Goal: Use online tool/utility: Utilize a website feature to perform a specific function

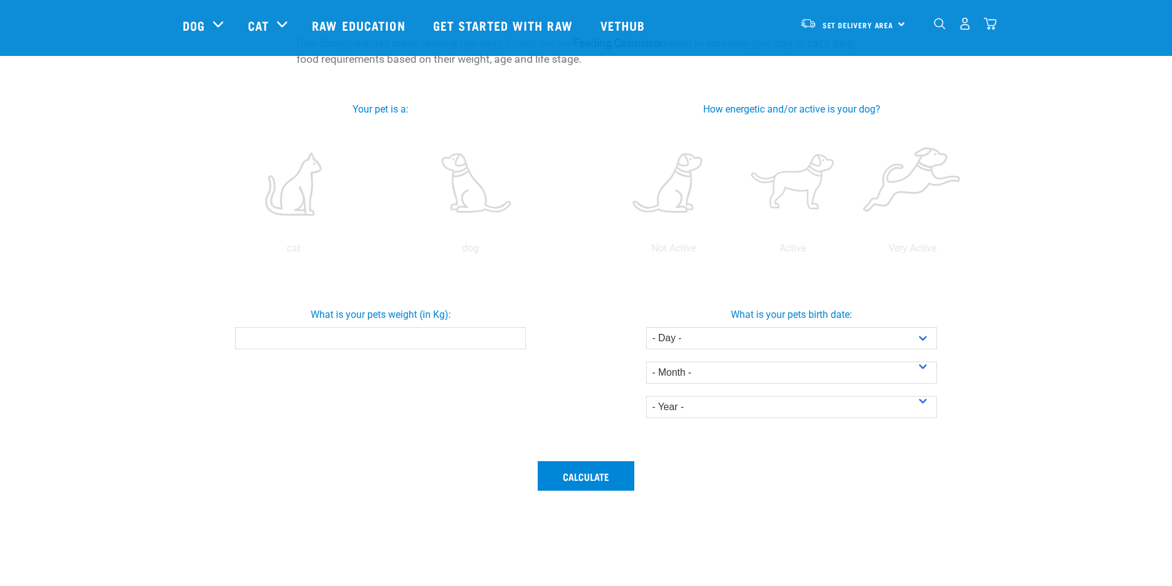
scroll to position [74, 0]
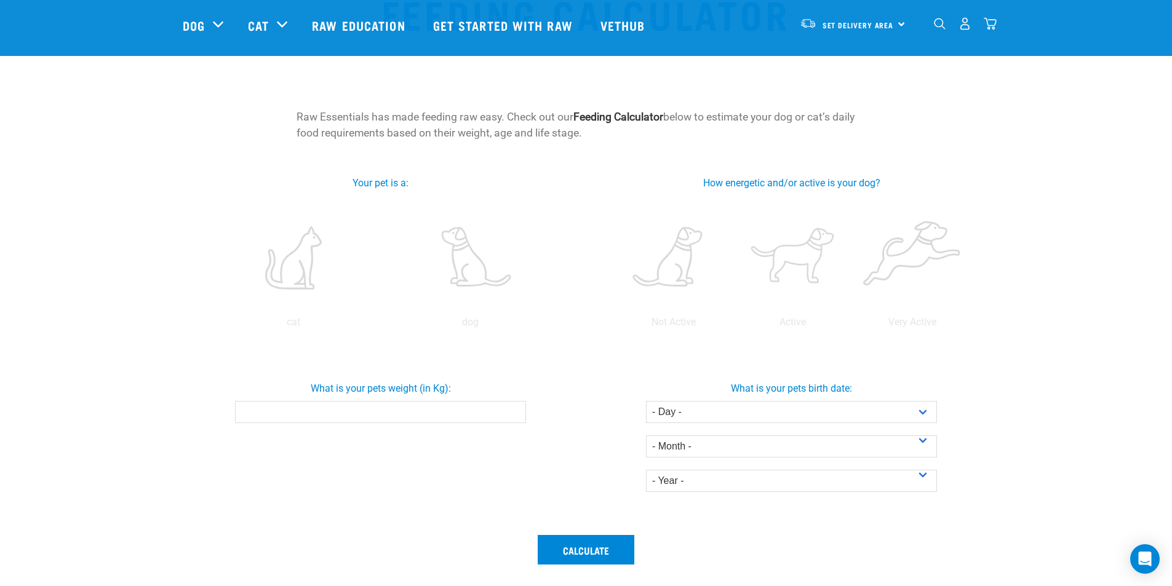
click at [478, 410] on input "What is your pets weight (in Kg):" at bounding box center [380, 412] width 291 height 22
type input "4"
click at [469, 287] on label at bounding box center [470, 257] width 172 height 105
click at [382, 325] on input "radio" at bounding box center [382, 325] width 0 height 0
click at [584, 542] on button "Calculate" at bounding box center [586, 550] width 97 height 30
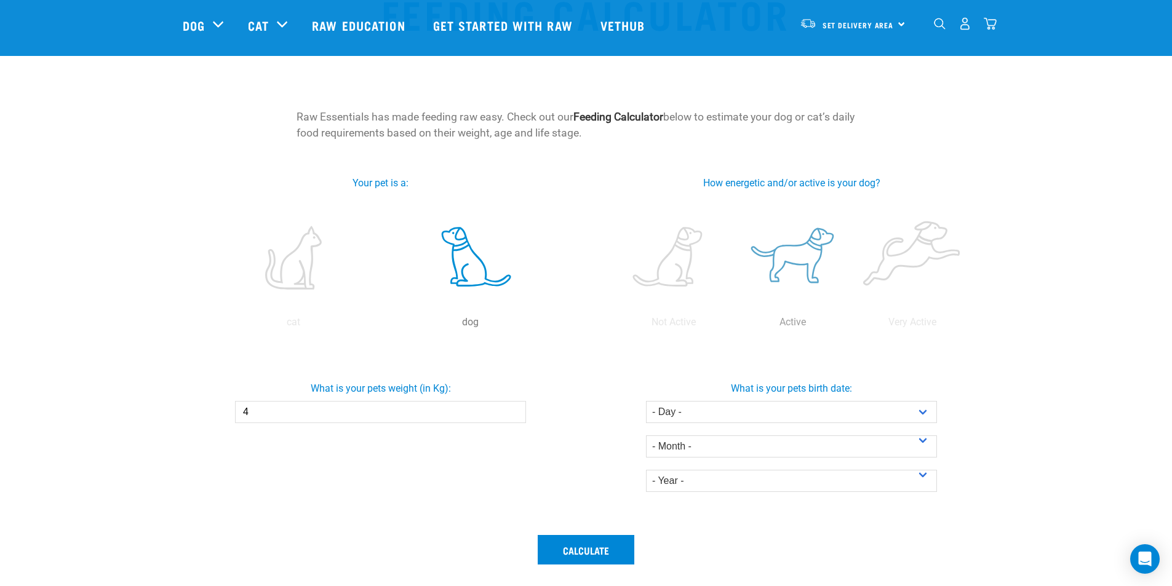
click at [823, 272] on label at bounding box center [793, 257] width 114 height 105
click at [733, 325] on input "radio" at bounding box center [733, 325] width 0 height 0
click at [581, 552] on button "Calculate" at bounding box center [586, 550] width 97 height 30
click at [784, 413] on select "- Day - 1 2 3 4 5 6 7 8 9 10 11 12 13 14 15 16 17 18 19 20 21 22 23 24 25 26 27" at bounding box center [791, 412] width 291 height 22
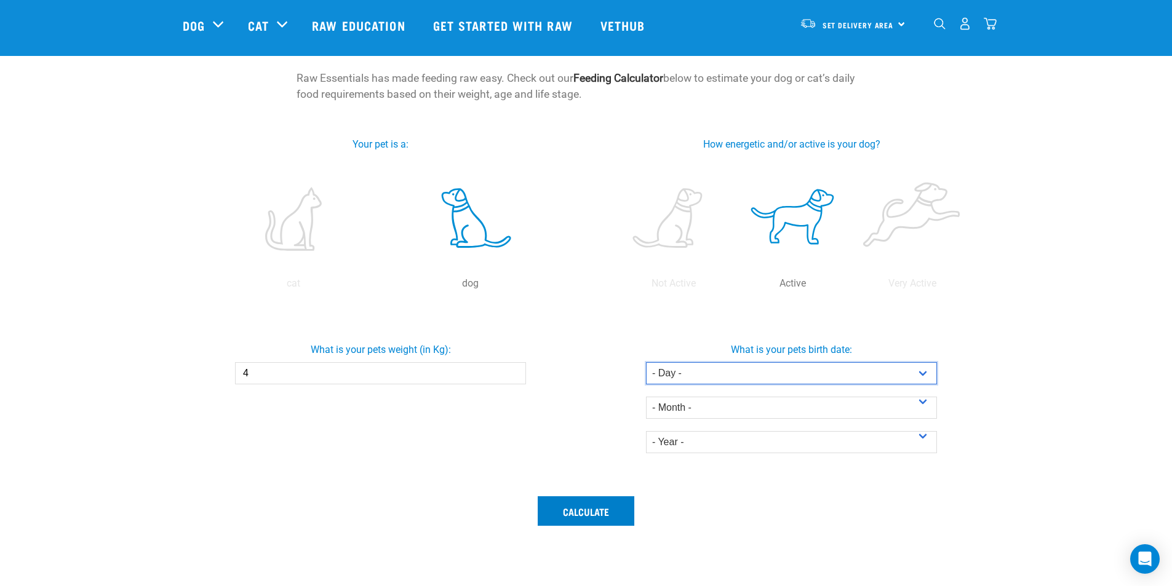
scroll to position [148, 0]
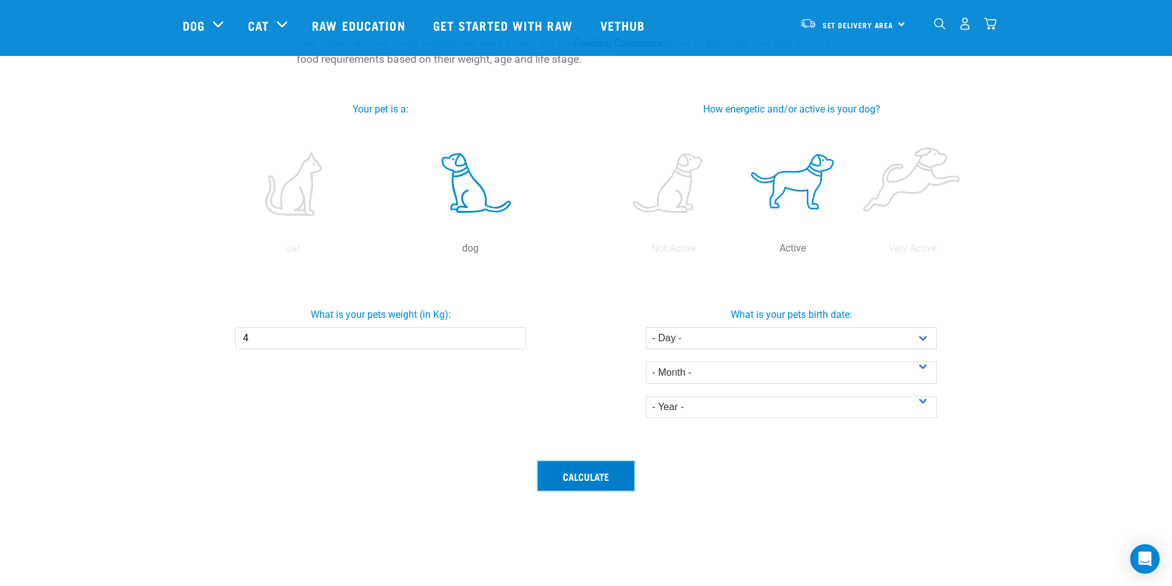
click at [611, 477] on button "Calculate" at bounding box center [586, 476] width 97 height 30
drag, startPoint x: 768, startPoint y: 343, endPoint x: 855, endPoint y: 491, distance: 171.5
click at [851, 504] on form "Your pet is a: cat dog dog Active How energetic and/or active is your cat? Not …" at bounding box center [586, 319] width 807 height 482
select select "14"
click at [646, 327] on select "- Day - 1 2 3 4 5 6 7 8 9 10 11 12 13 14 15 16 17 18 19 20 21 22 23 24 25 26 27" at bounding box center [791, 338] width 291 height 22
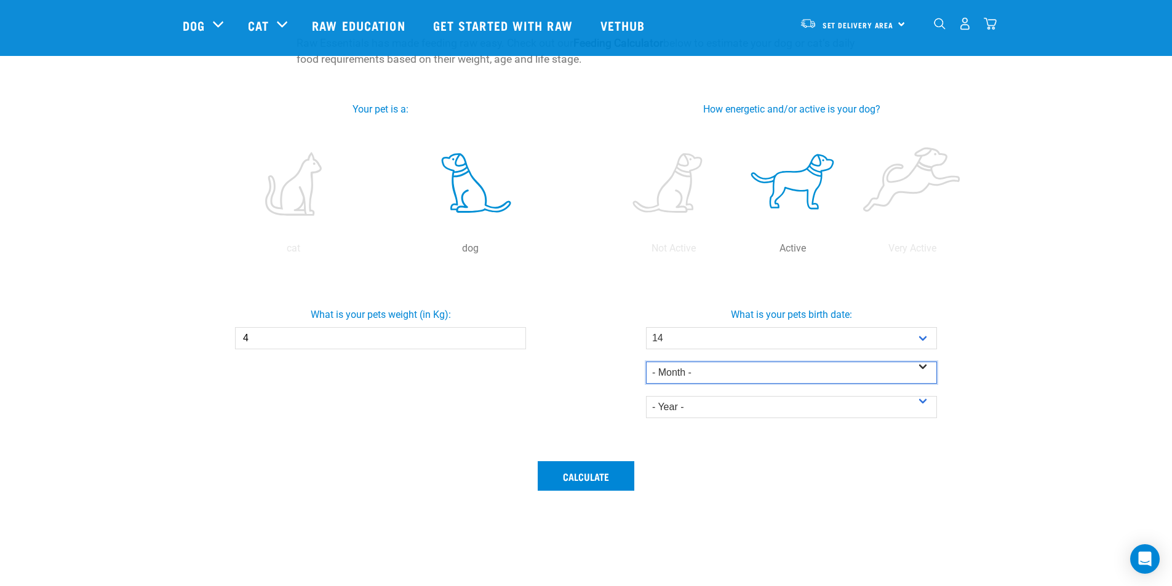
select select "February"
click at [646, 362] on select "- Month - January February March April May June July August September October N…" at bounding box center [791, 373] width 291 height 22
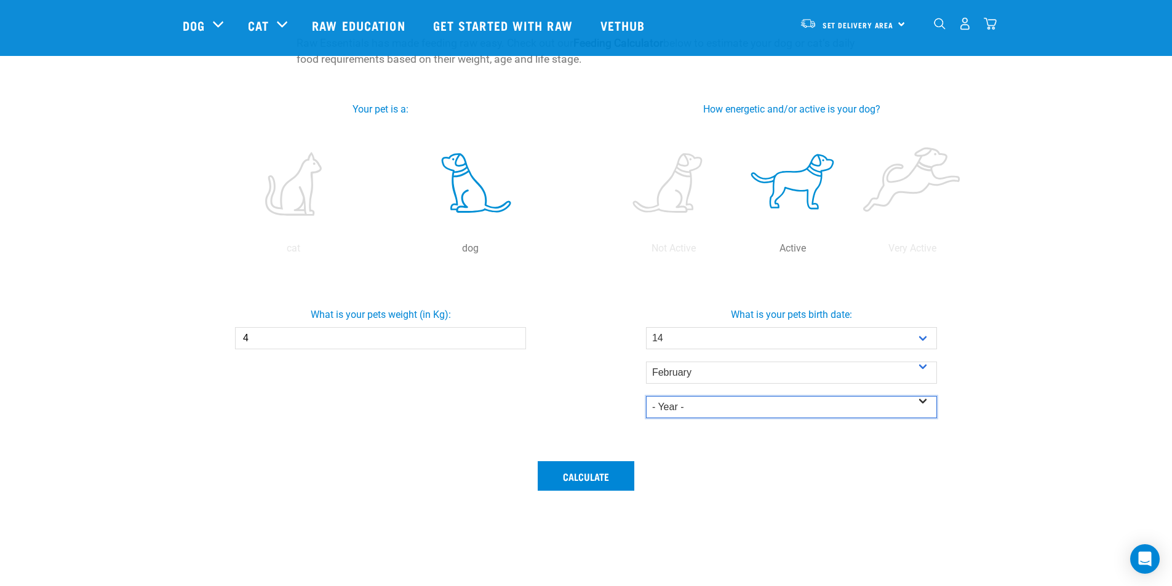
select select "2025"
click at [646, 396] on select "- Year - 2025 2024 2023 2022 2021 2020 2019 2018 2017 2016 2015 2014" at bounding box center [791, 407] width 291 height 22
click at [602, 476] on button "Calculate" at bounding box center [586, 476] width 97 height 30
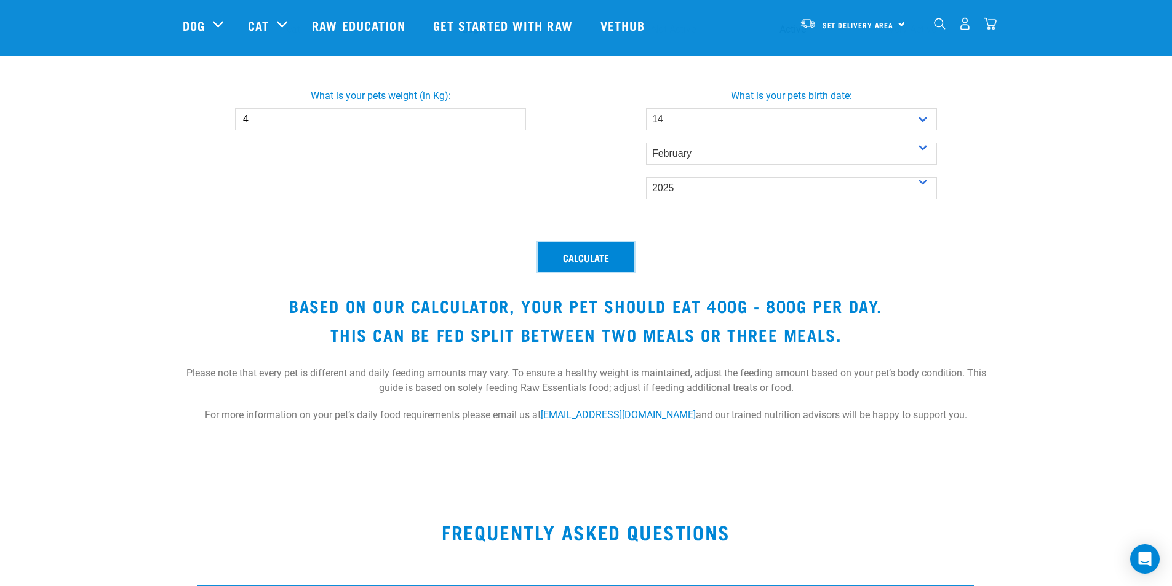
scroll to position [369, 0]
